Goal: Information Seeking & Learning: Check status

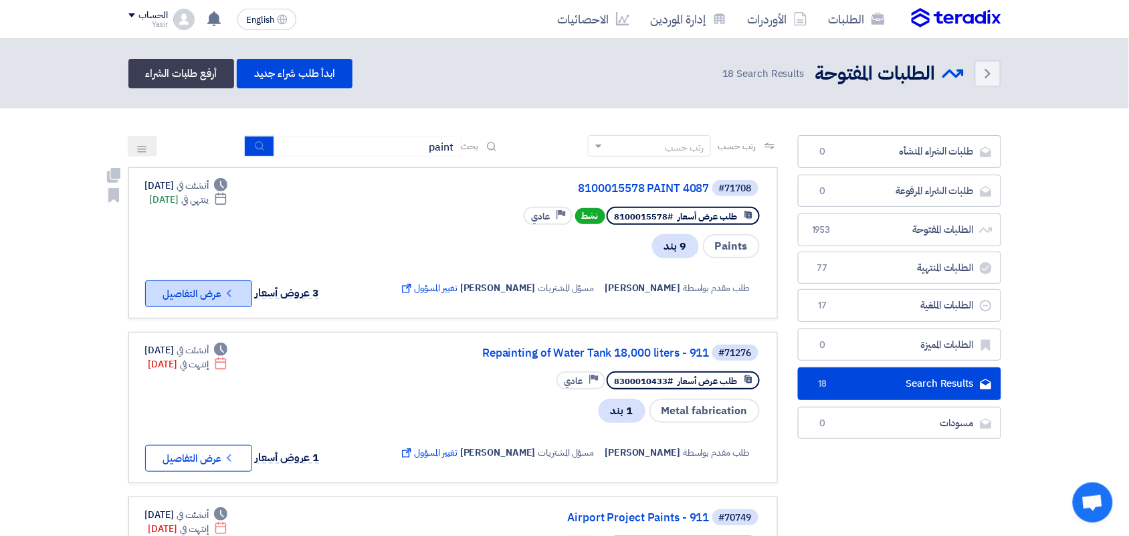
click at [179, 298] on button "Check details عرض التفاصيل" at bounding box center [198, 293] width 107 height 27
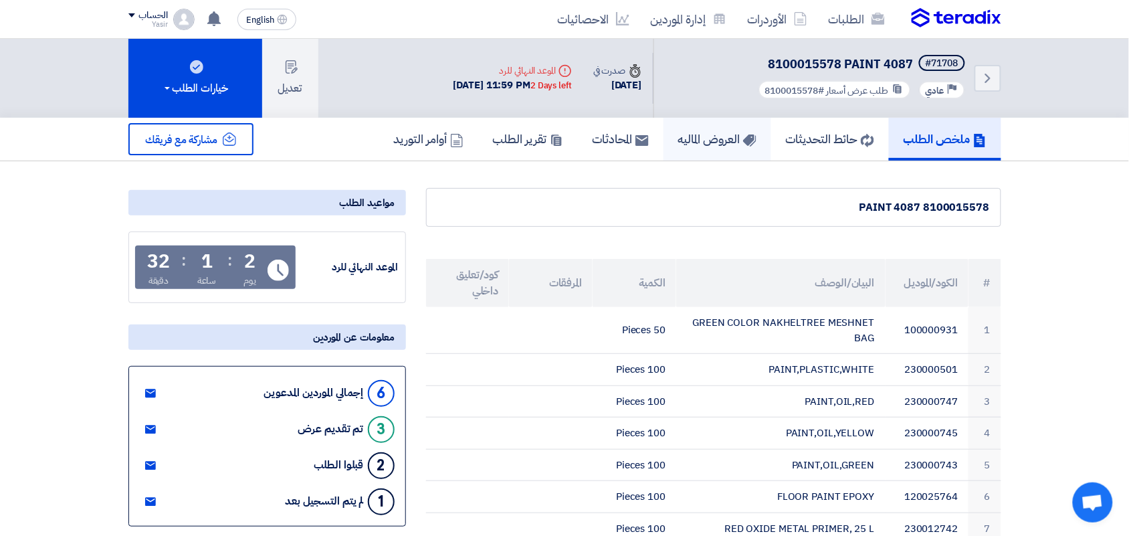
click at [690, 142] on h5 "العروض الماليه" at bounding box center [717, 138] width 78 height 15
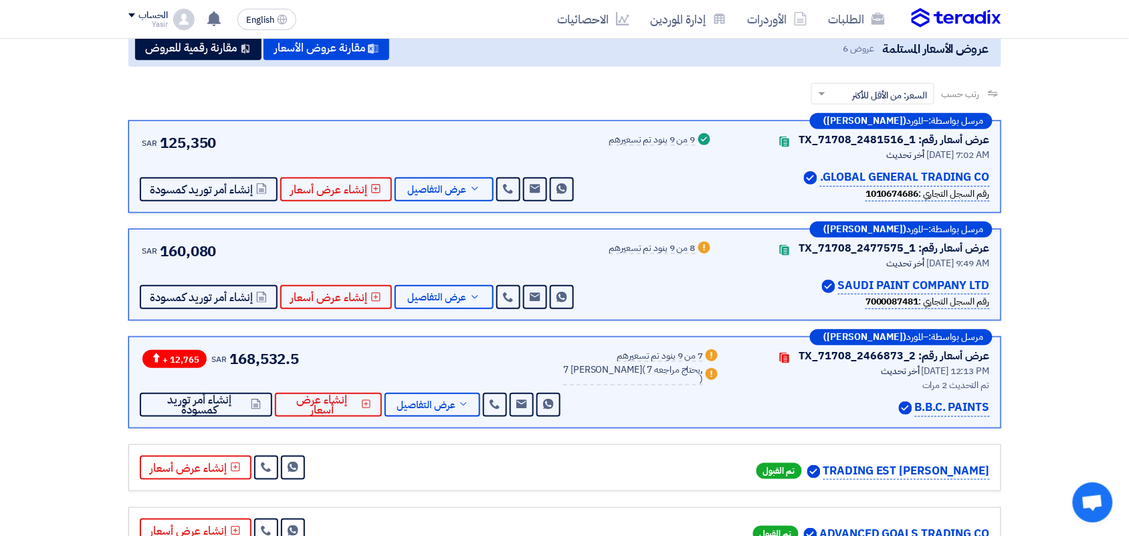
scroll to position [167, 0]
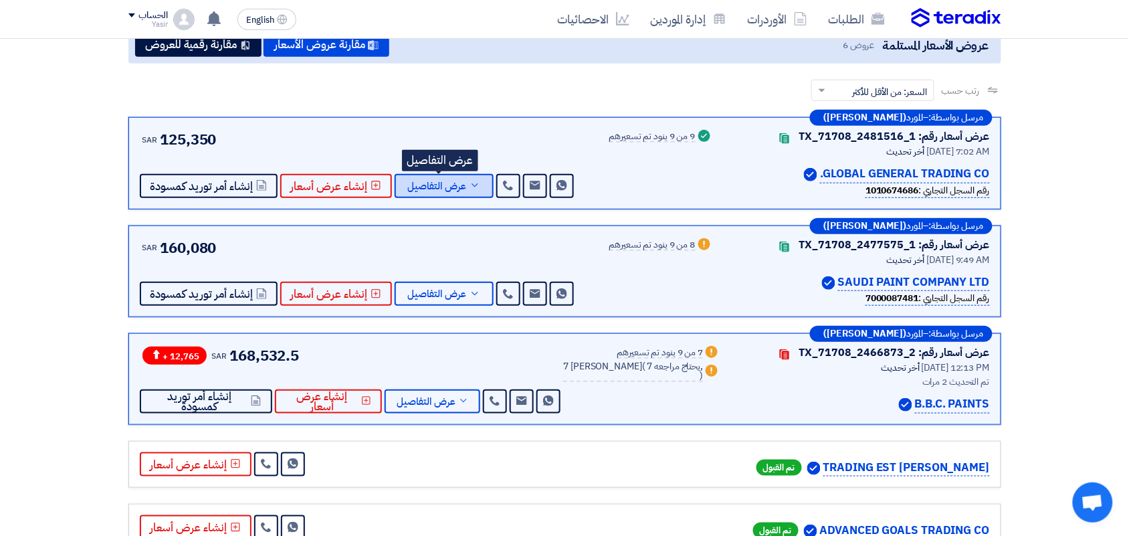
click at [446, 187] on span "عرض التفاصيل" at bounding box center [437, 186] width 59 height 10
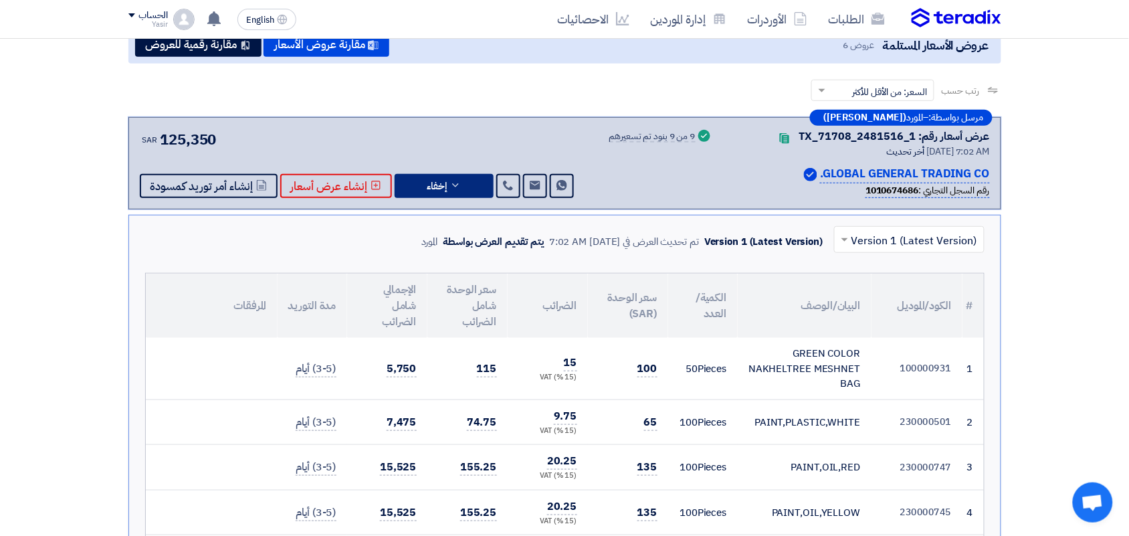
click at [446, 195] on div "مرسل بواسطة: – المورد ([PERSON_NAME]) عرض أسعار رقم: TX_71708_2481516_1 Contact…" at bounding box center [564, 163] width 872 height 92
click at [446, 189] on button "إخفاء" at bounding box center [443, 186] width 99 height 24
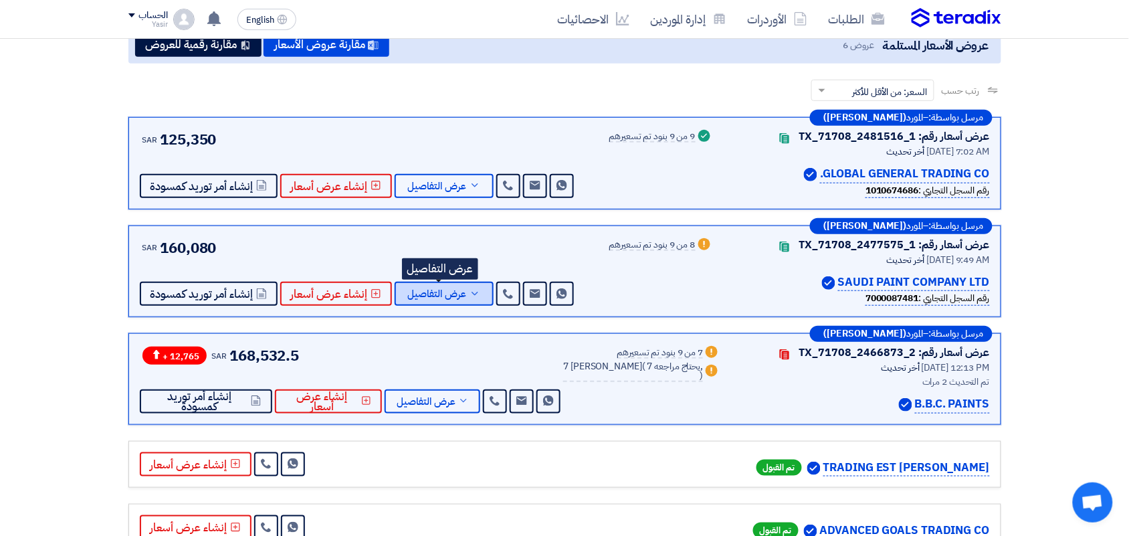
click at [459, 296] on span "عرض التفاصيل" at bounding box center [437, 294] width 59 height 10
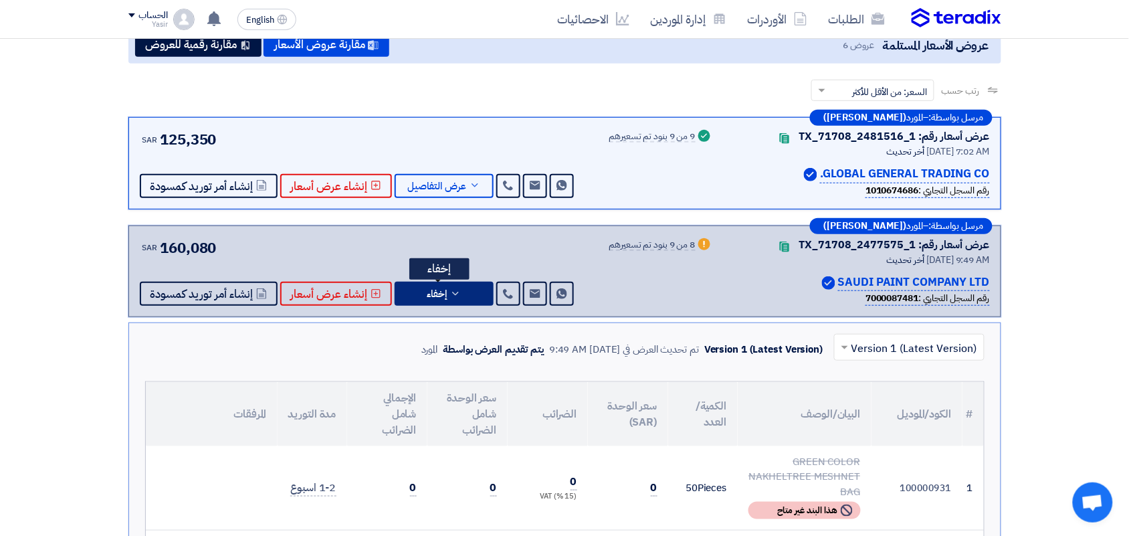
click at [459, 296] on button "إخفاء" at bounding box center [443, 293] width 99 height 24
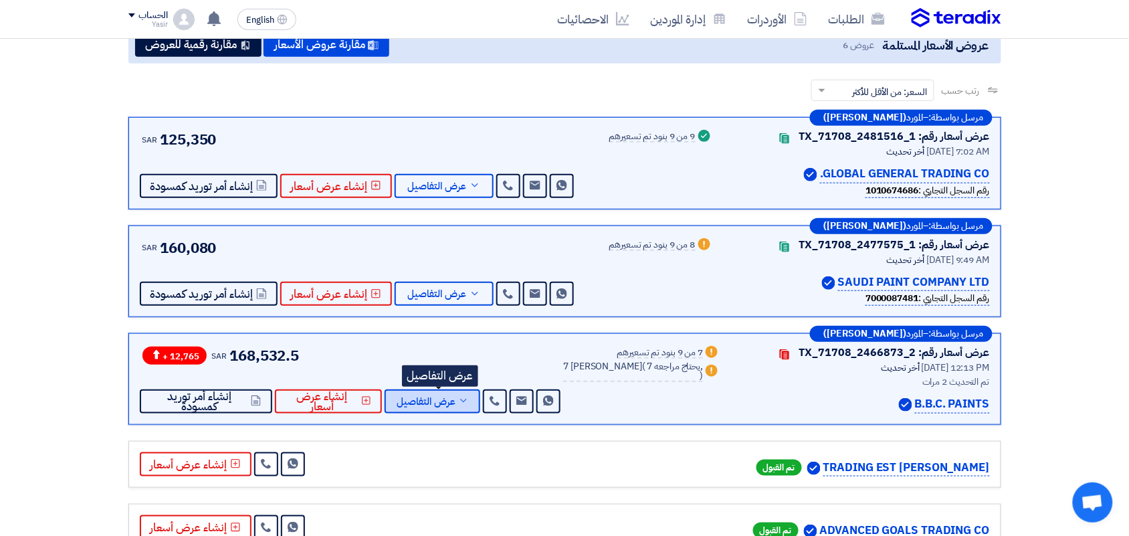
click at [452, 399] on span "عرض التفاصيل" at bounding box center [425, 401] width 59 height 10
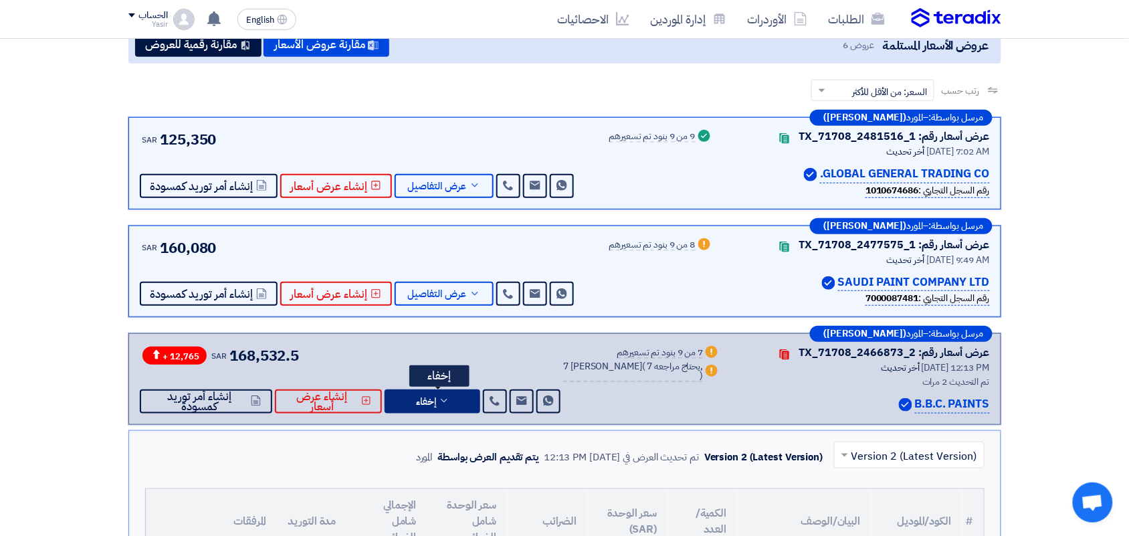
click at [435, 406] on span "إخفاء" at bounding box center [426, 401] width 20 height 10
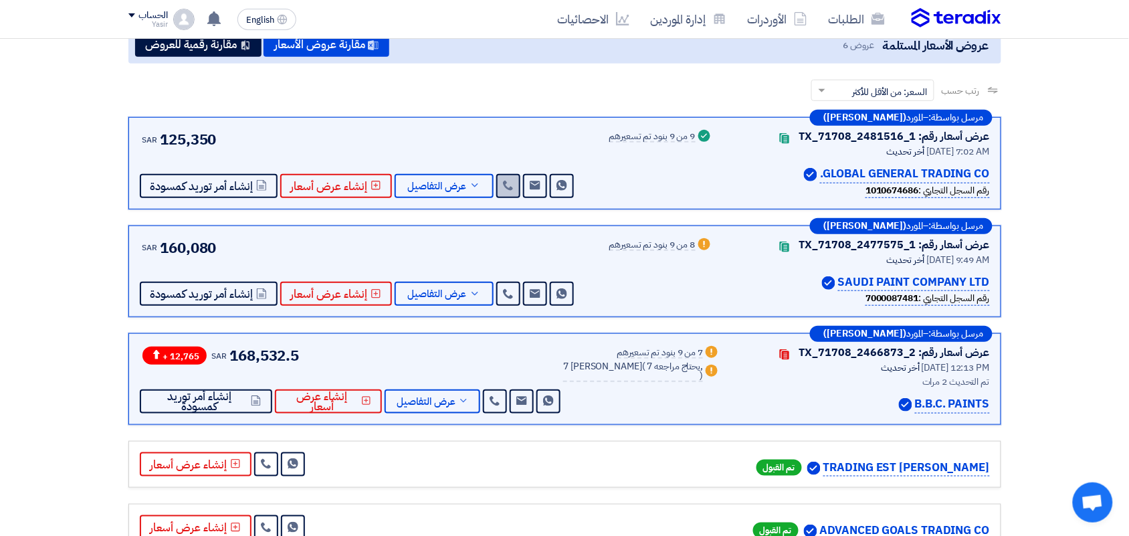
click at [511, 181] on link at bounding box center [508, 186] width 24 height 24
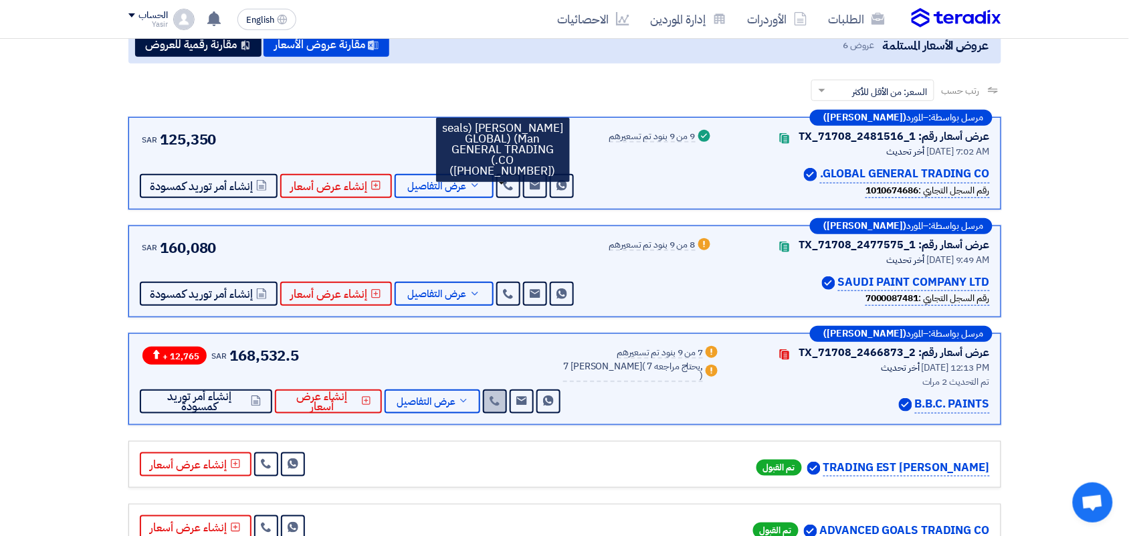
click at [500, 396] on icon at bounding box center [494, 400] width 11 height 11
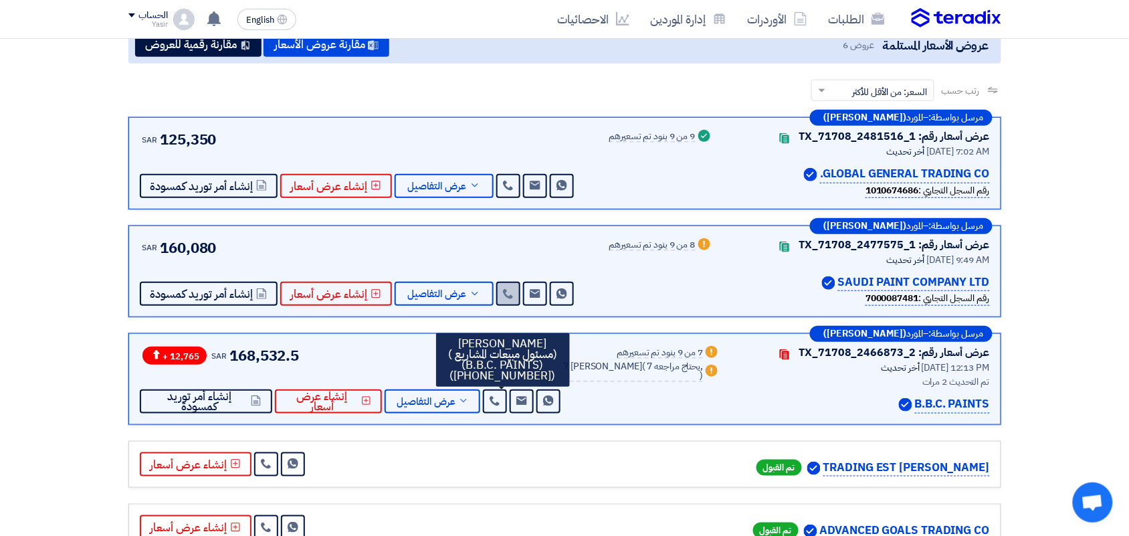
click at [505, 302] on link at bounding box center [508, 293] width 24 height 24
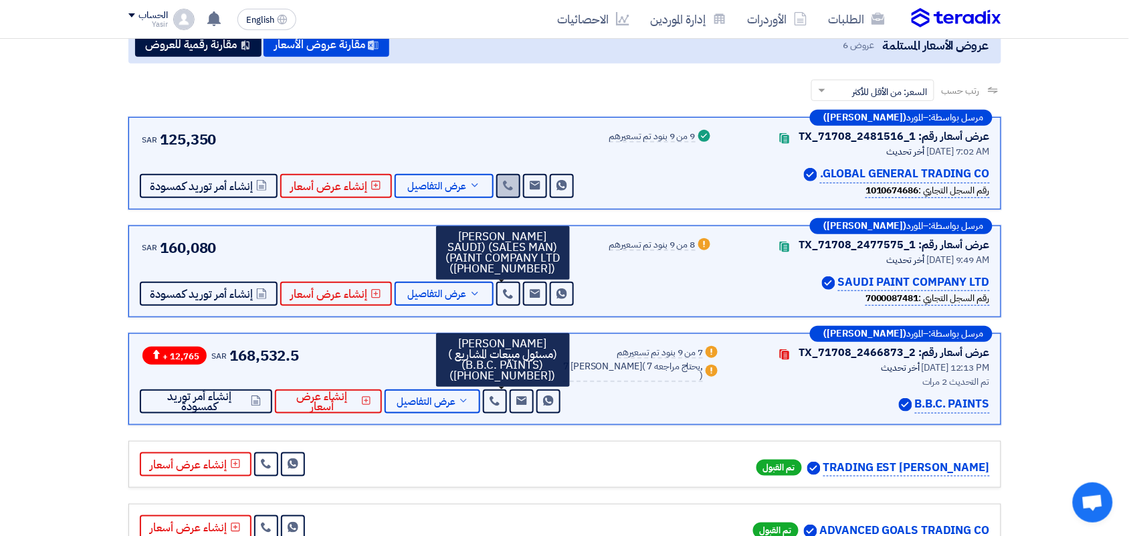
click at [503, 180] on icon at bounding box center [508, 185] width 11 height 11
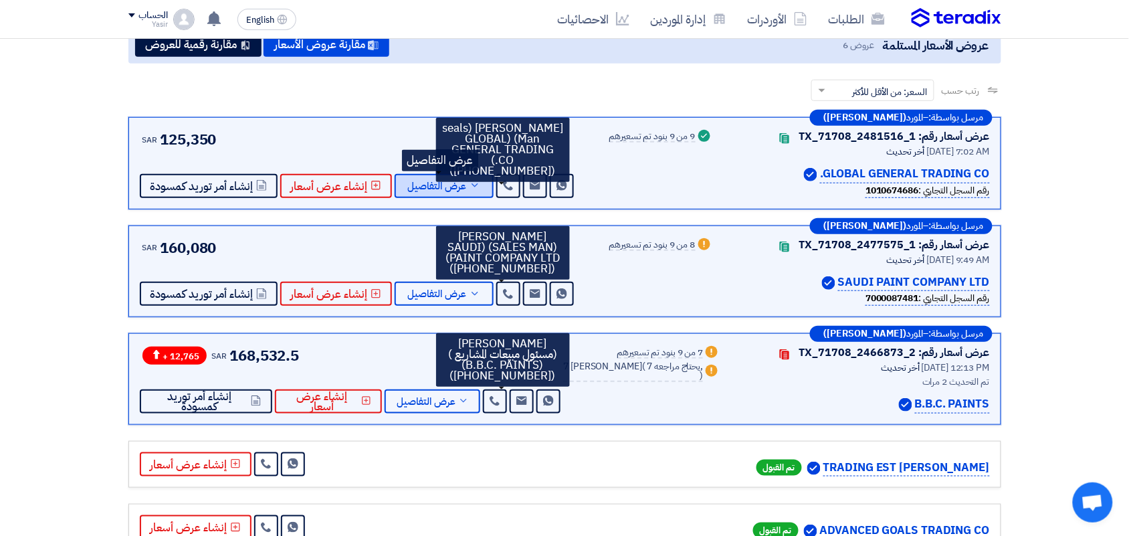
click at [447, 181] on span "عرض التفاصيل" at bounding box center [437, 186] width 59 height 10
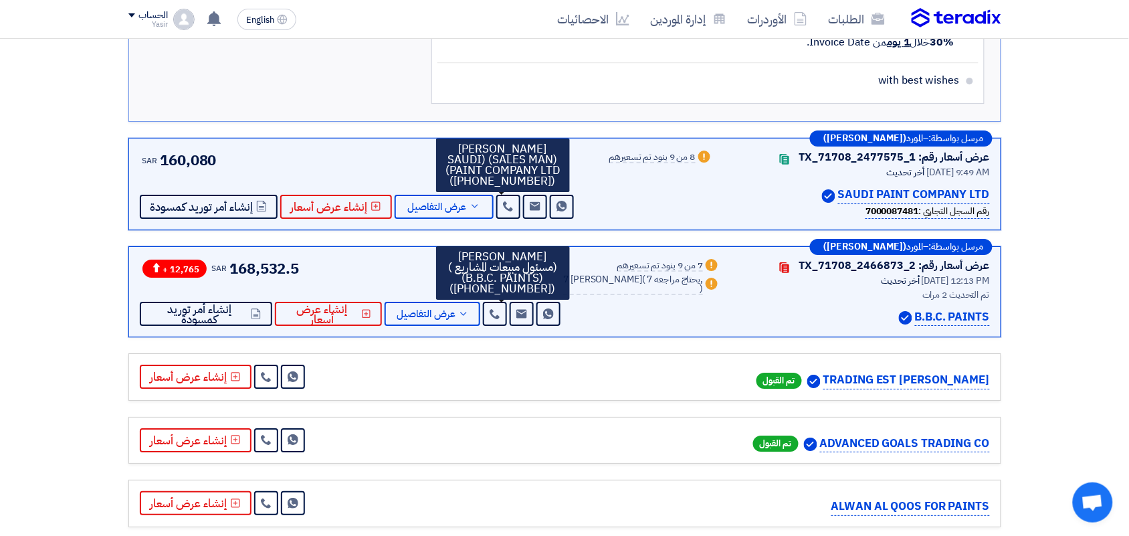
scroll to position [1237, 0]
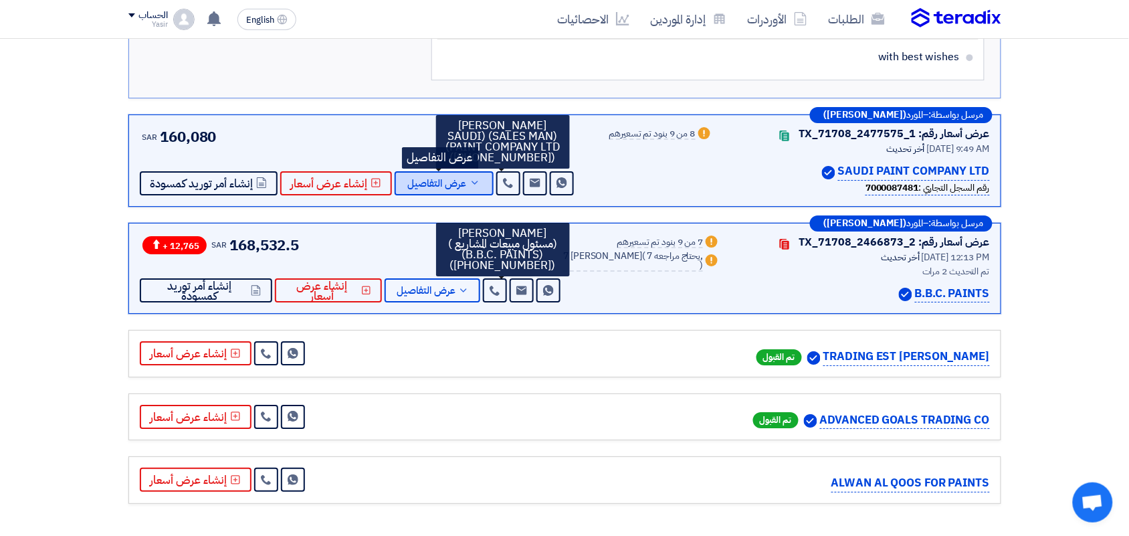
click at [440, 184] on button "عرض التفاصيل" at bounding box center [443, 183] width 99 height 24
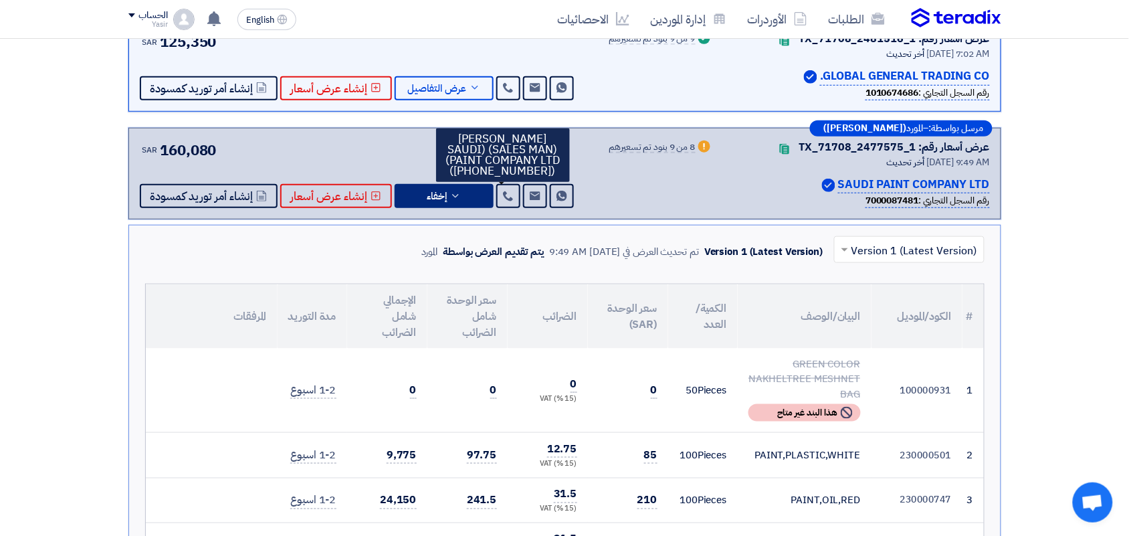
scroll to position [267, 0]
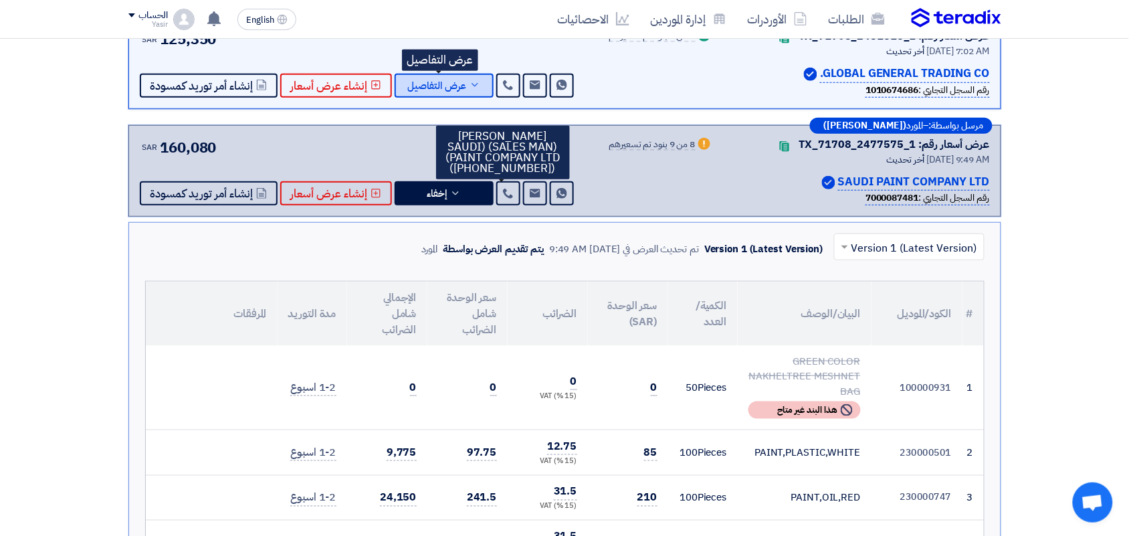
click at [430, 88] on span "عرض التفاصيل" at bounding box center [437, 86] width 59 height 10
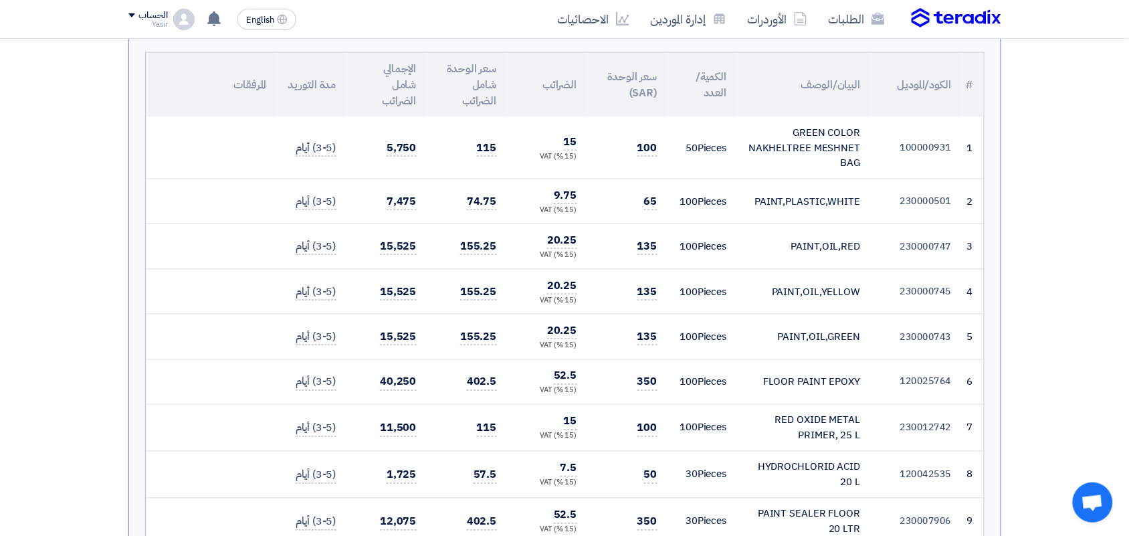
scroll to position [201, 0]
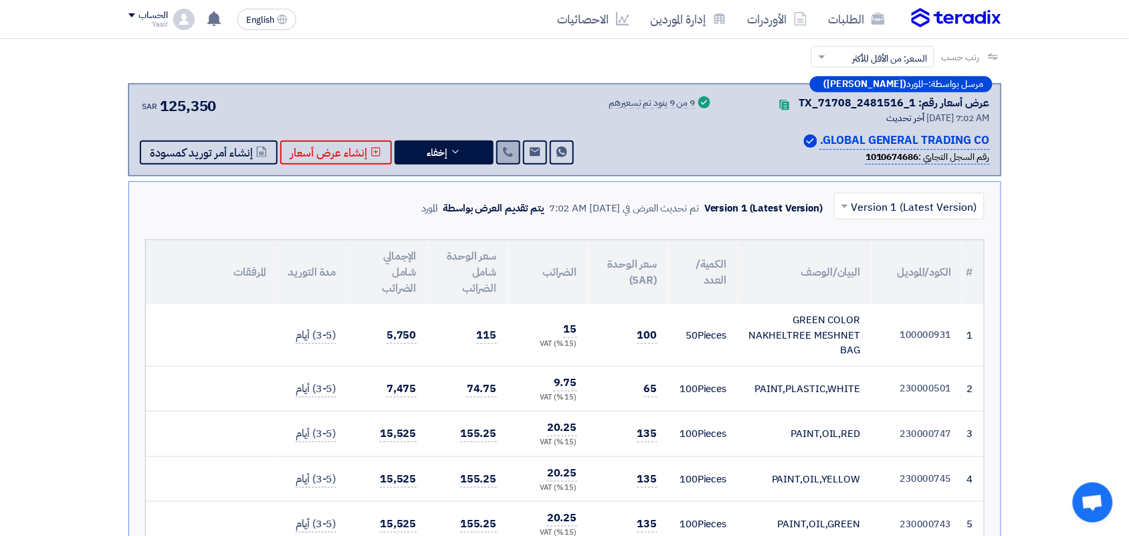
click at [503, 152] on use at bounding box center [508, 152] width 10 height 10
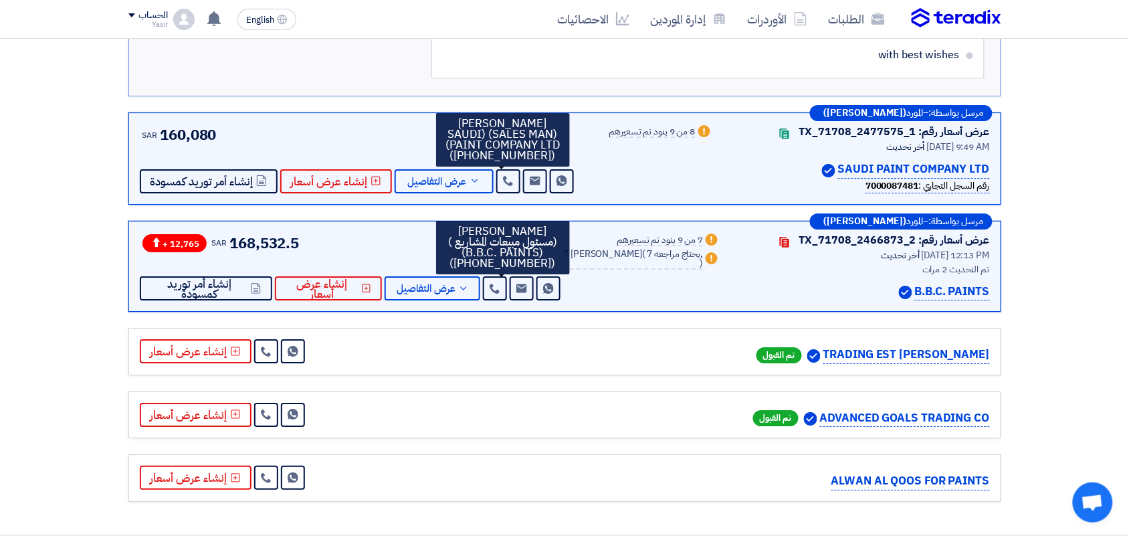
scroll to position [1287, 0]
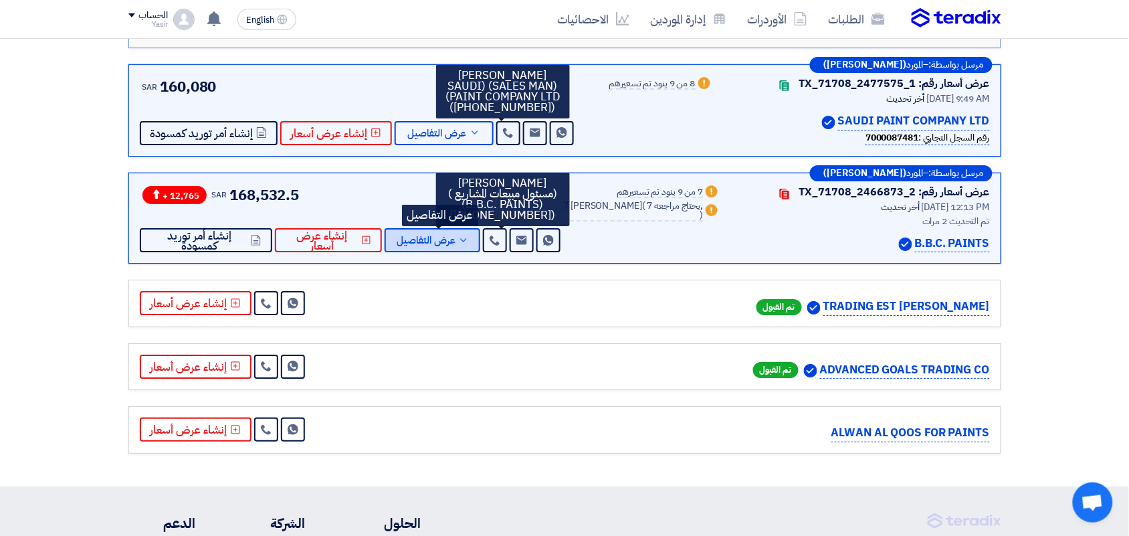
click at [453, 245] on span "عرض التفاصيل" at bounding box center [425, 240] width 59 height 10
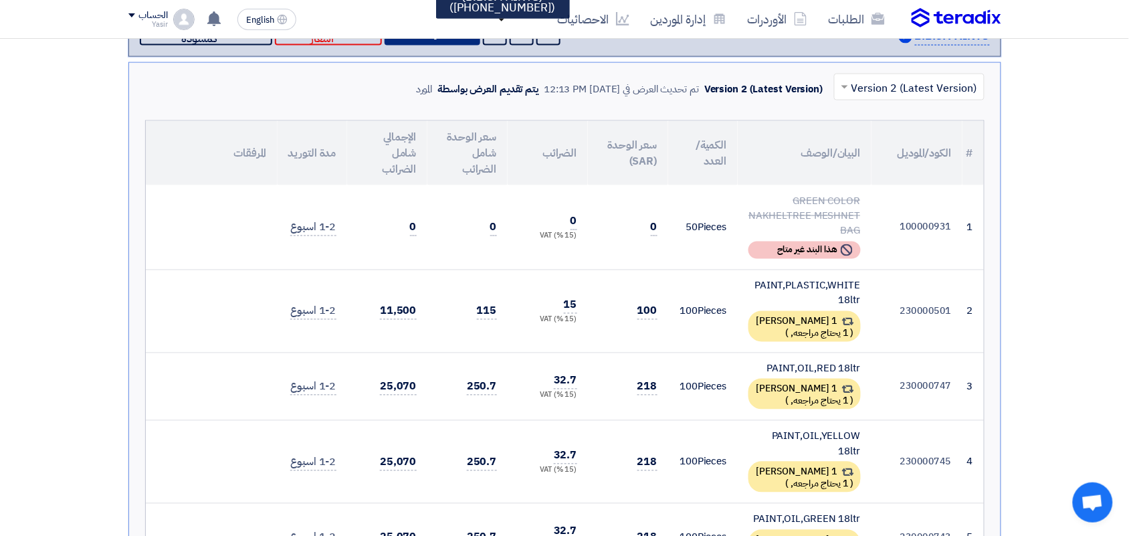
scroll to position [451, 0]
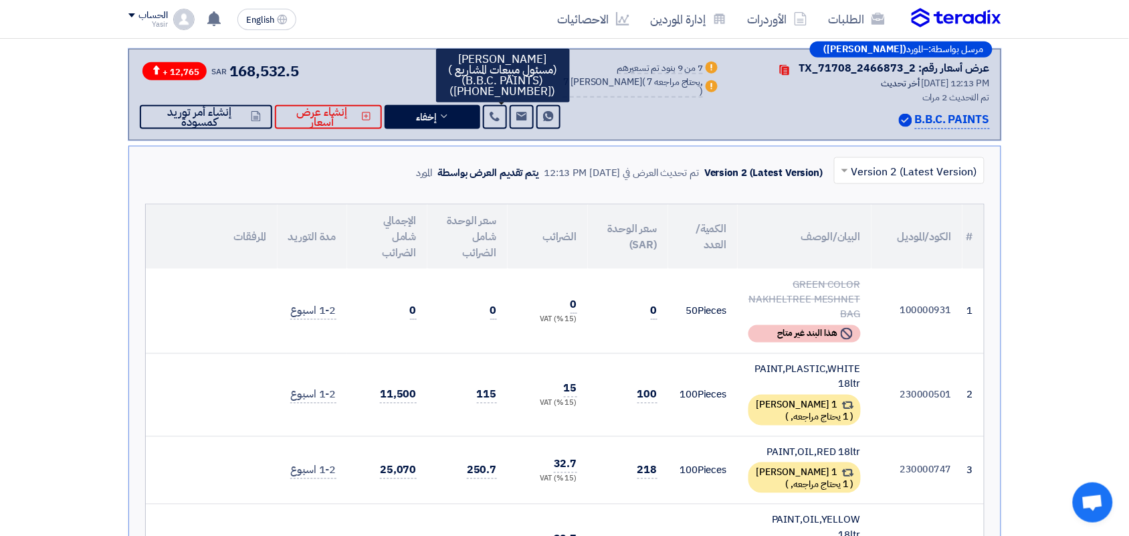
click at [887, 170] on input "text" at bounding box center [916, 171] width 124 height 22
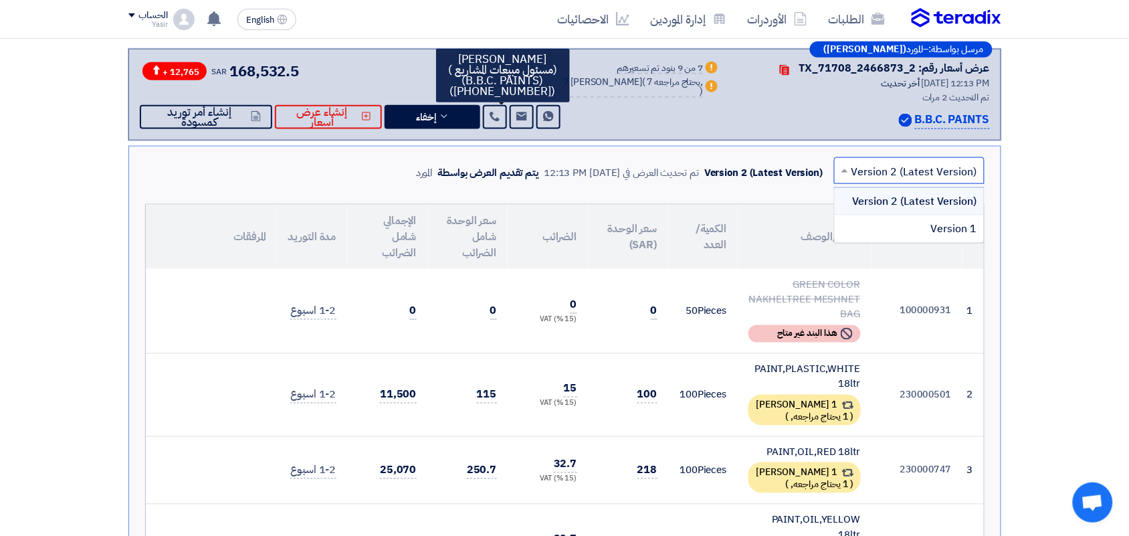
click at [887, 170] on input "text" at bounding box center [916, 171] width 124 height 22
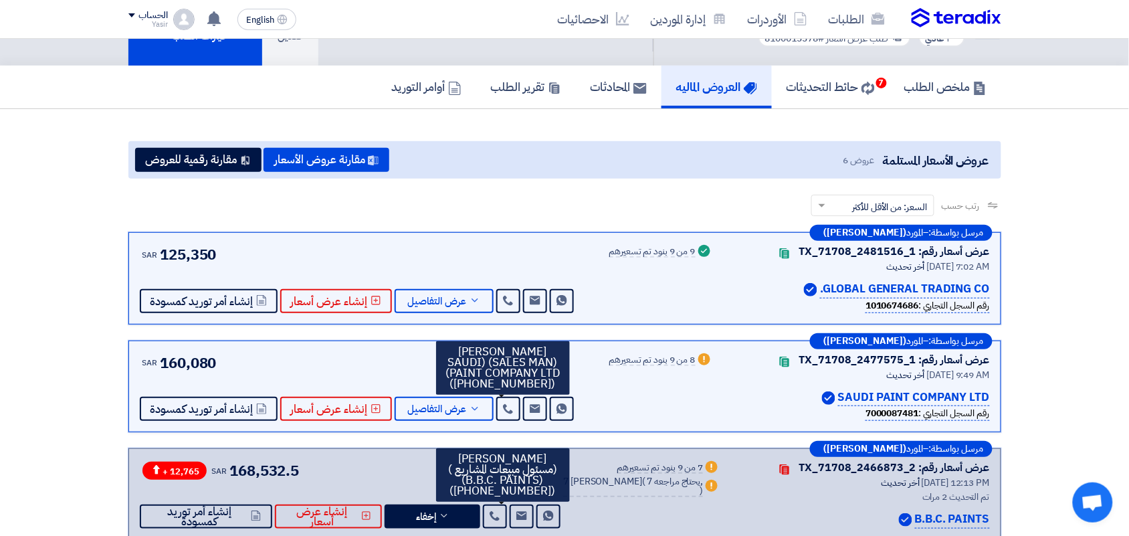
scroll to position [33, 0]
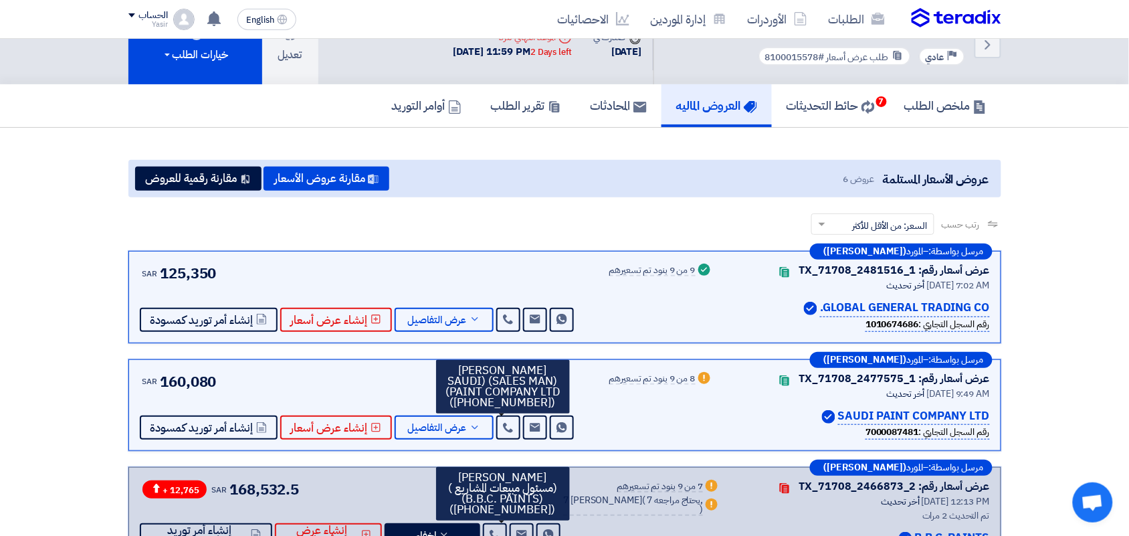
click at [917, 106] on h5 "ملخص الطلب" at bounding box center [945, 105] width 82 height 15
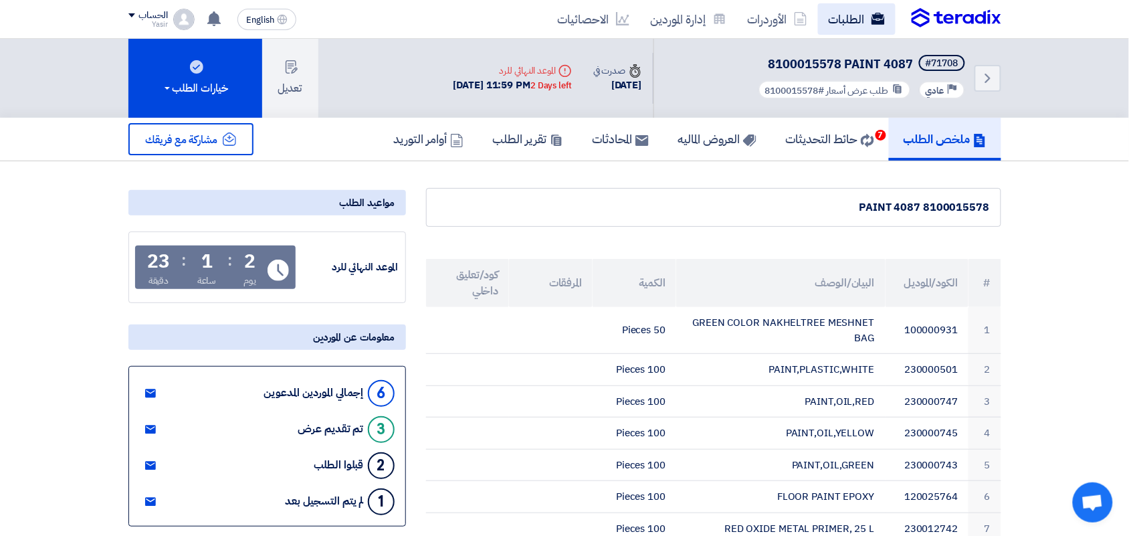
click at [853, 27] on link "الطلبات" at bounding box center [857, 18] width 78 height 31
